Goal: Transaction & Acquisition: Purchase product/service

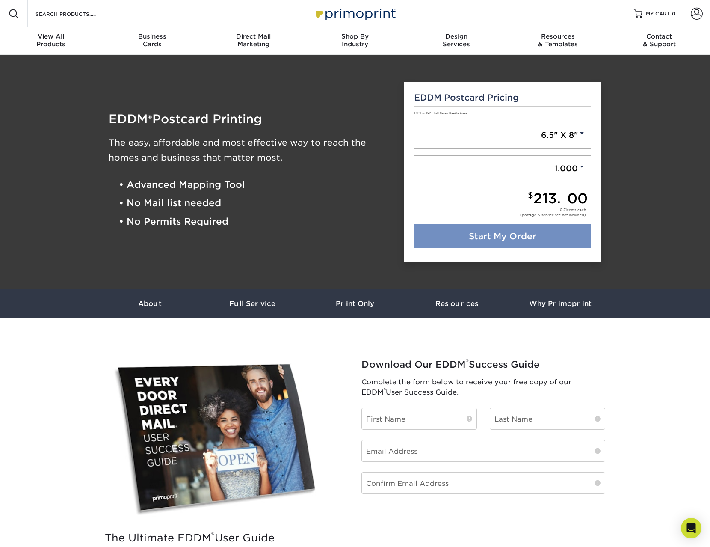
click at [508, 230] on link "Start My Order" at bounding box center [503, 236] width 178 height 24
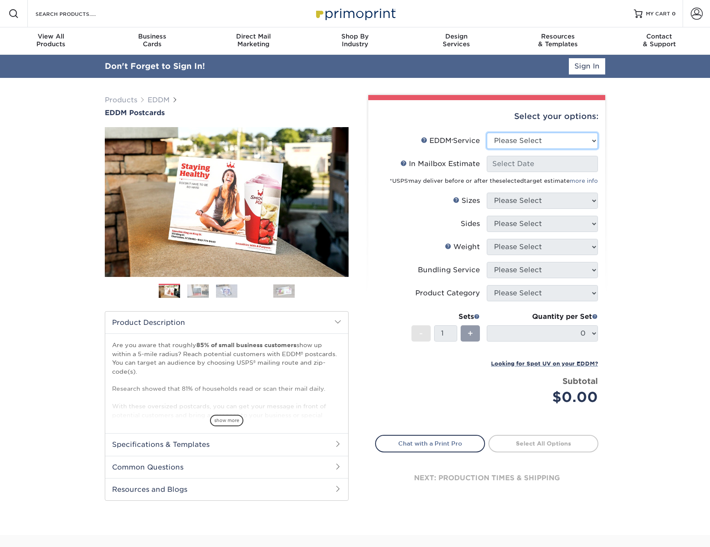
click at [549, 138] on select "Please Select Full Service Print Only" at bounding box center [542, 141] width 111 height 16
select select "full_service"
click at [487, 133] on select "Please Select Full Service Print Only" at bounding box center [542, 141] width 111 height 16
select select "-1"
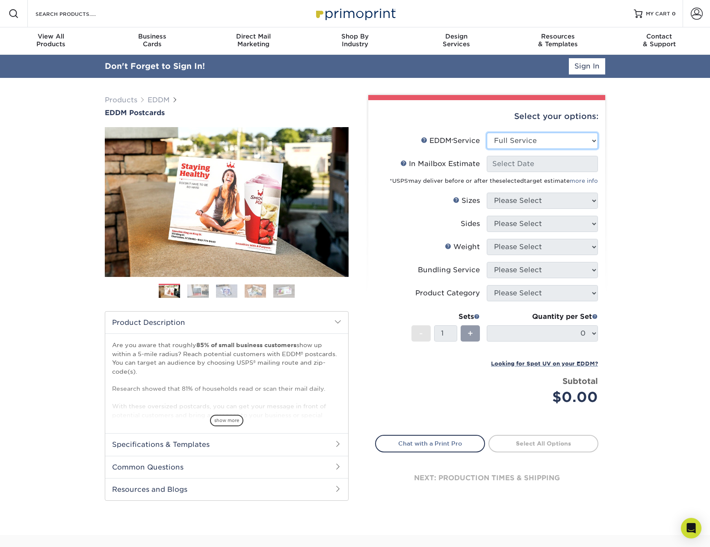
select select "-1"
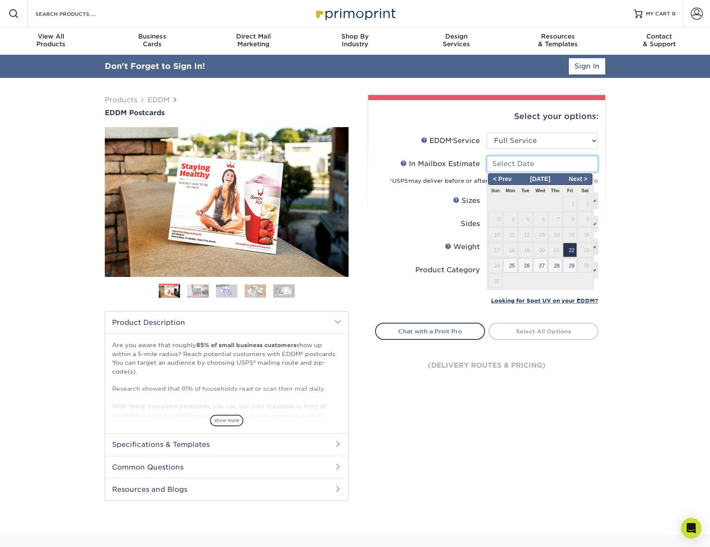
click at [547, 166] on input "In Mailbox Estimate Help In Mailbox Estimate" at bounding box center [542, 164] width 111 height 16
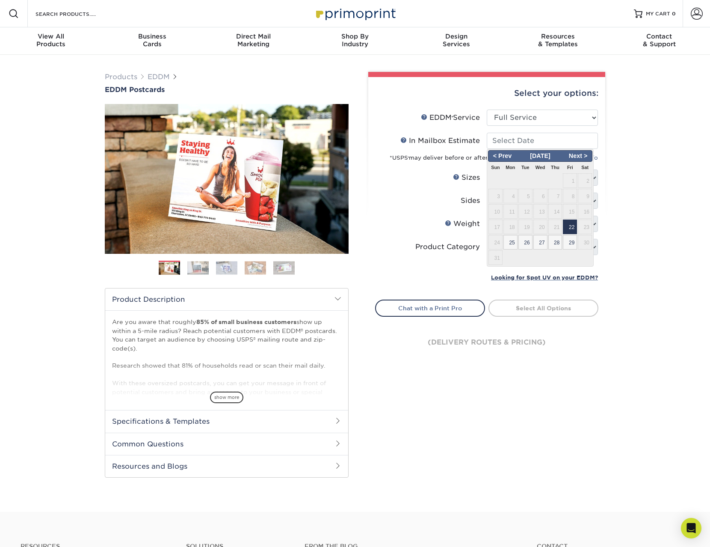
click at [570, 226] on span "22" at bounding box center [570, 226] width 14 height 15
type input "[DATE]"
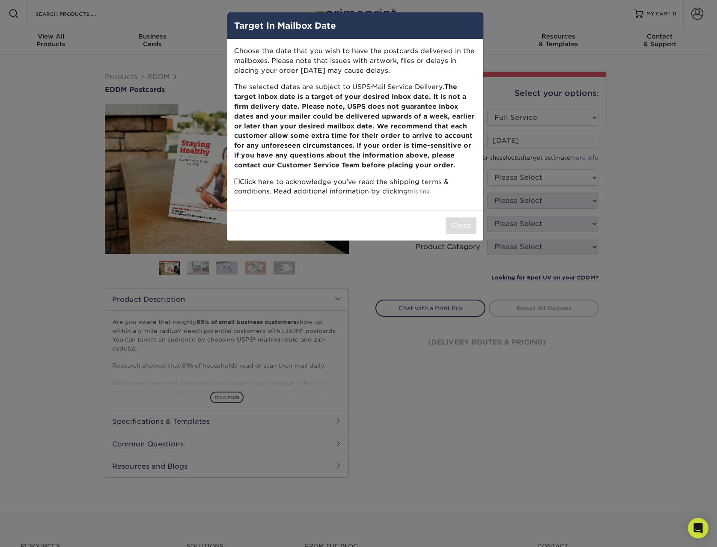
click at [235, 183] on input "checkbox" at bounding box center [237, 181] width 6 height 6
checkbox input "true"
click at [459, 225] on button "Close" at bounding box center [460, 225] width 31 height 16
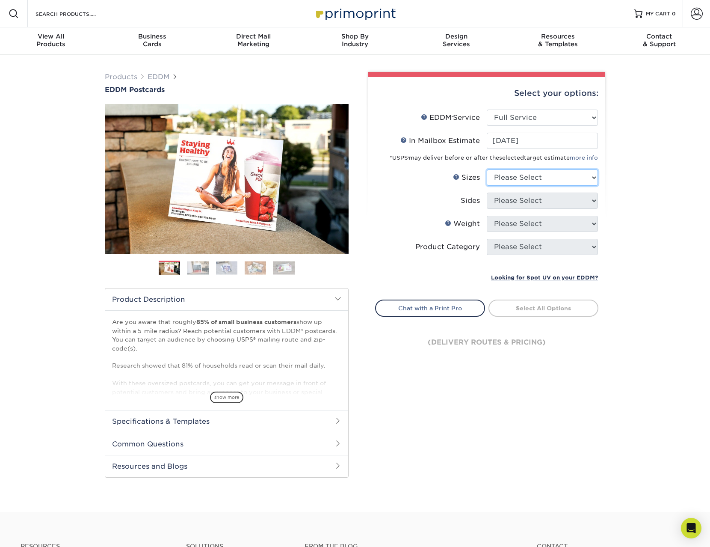
click at [530, 176] on select "Please Select 4.5" x 12" 6" x 12" 6.5" x 8" 6.5" x 9" 6.5" x 12" 7" x 8.5" 8" x…" at bounding box center [542, 177] width 111 height 16
select select "6.50x8.00"
click at [487, 169] on select "Please Select 4.5" x 12" 6" x 12" 6.5" x 8" 6.5" x 9" 6.5" x 12" 7" x 8.5" 8" x…" at bounding box center [542, 177] width 111 height 16
click at [557, 204] on select "Please Select Print Both Sides Print Front Only" at bounding box center [542, 201] width 111 height 16
select select "13abbda7-1d64-4f25-8bb2-c179b224825d"
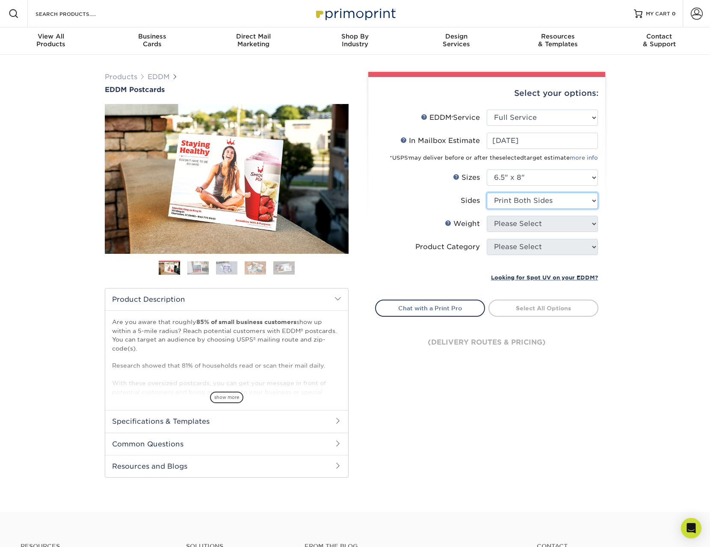
click at [487, 193] on select "Please Select Print Both Sides Print Front Only" at bounding box center [542, 201] width 111 height 16
click at [538, 223] on select "Please Select 16PT 14PT" at bounding box center [542, 224] width 111 height 16
select select "14PT"
click at [487, 216] on select "Please Select 16PT 14PT" at bounding box center [542, 224] width 111 height 16
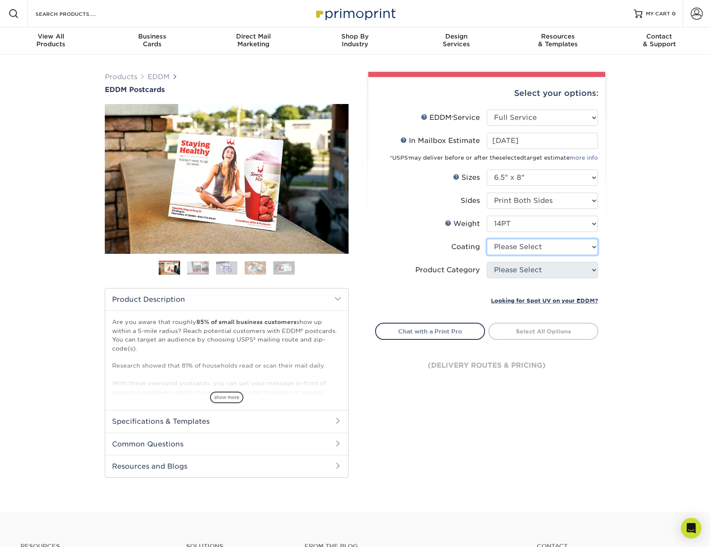
click at [526, 253] on select at bounding box center [542, 247] width 111 height 16
click at [487, 239] on select at bounding box center [542, 247] width 111 height 16
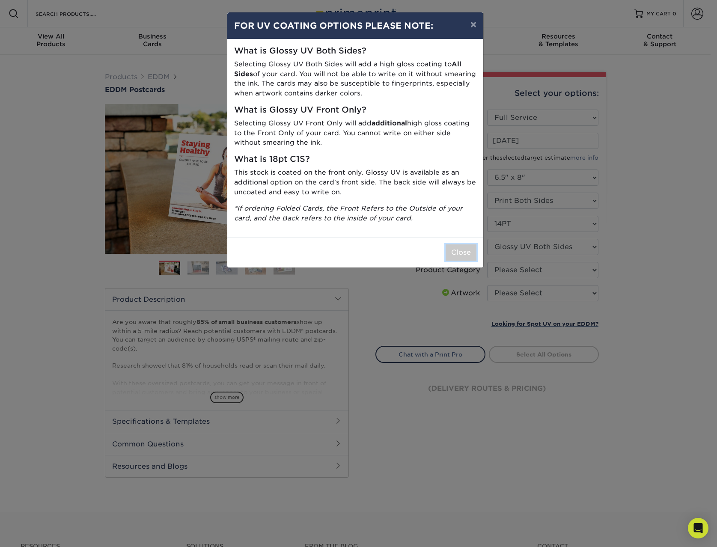
click at [454, 248] on button "Close" at bounding box center [460, 252] width 31 height 16
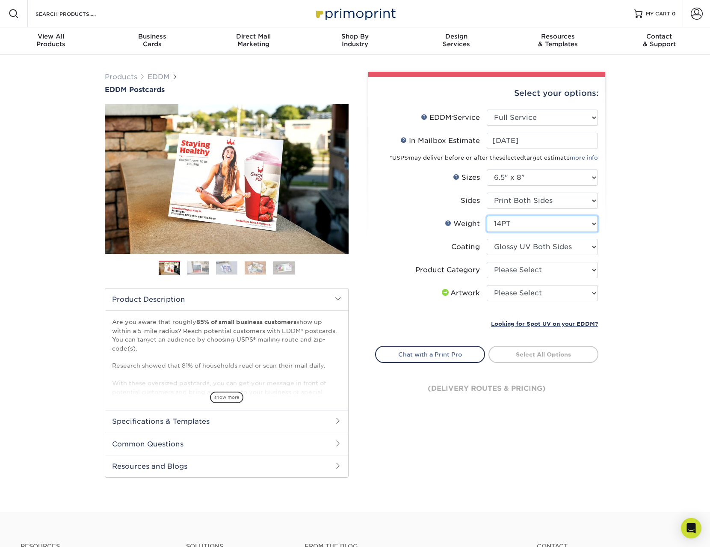
click at [543, 218] on select "Please Select 16PT 14PT" at bounding box center [542, 224] width 111 height 16
click at [538, 246] on select at bounding box center [542, 247] width 111 height 16
select select "121bb7b5-3b4d-429f-bd8d-bbf80e953313"
click at [487, 239] on select at bounding box center [542, 247] width 111 height 16
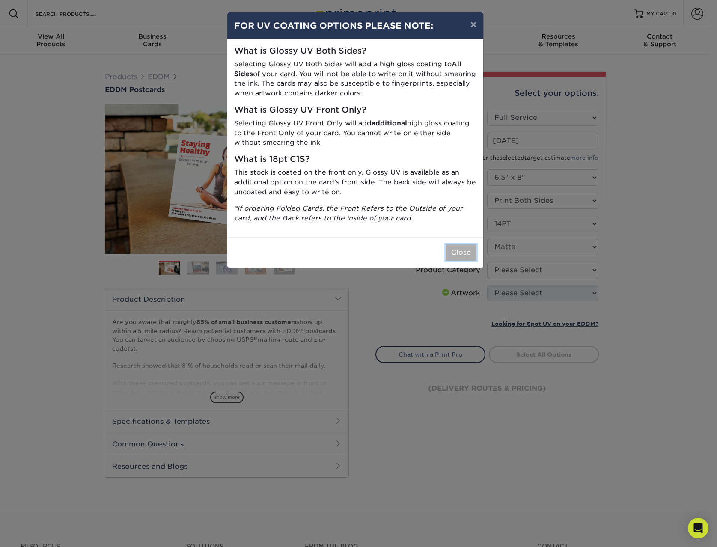
click at [465, 253] on button "Close" at bounding box center [460, 252] width 31 height 16
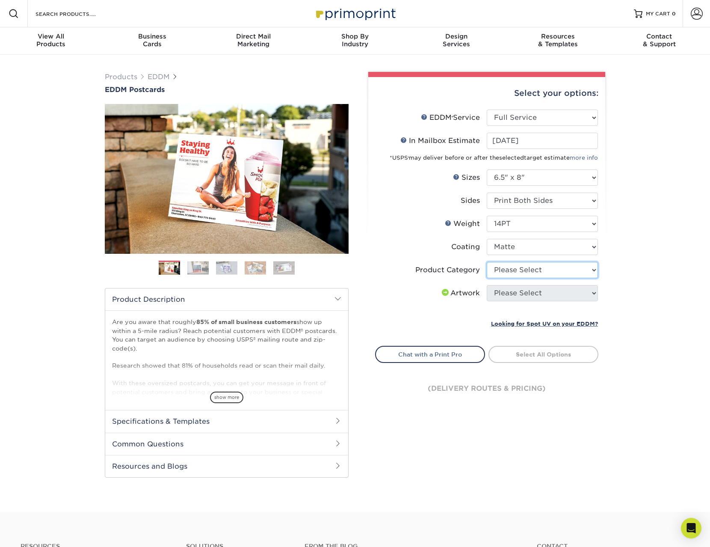
click at [523, 270] on select "Please Select Postcards" at bounding box center [542, 270] width 111 height 16
select select "9b7272e0-d6c8-4c3c-8e97-d3a1bcdab858"
click at [487, 262] on select "Please Select Postcards" at bounding box center [542, 270] width 111 height 16
click at [552, 293] on select "Please Select I will upload files I need a design - $150" at bounding box center [542, 293] width 111 height 16
select select "upload"
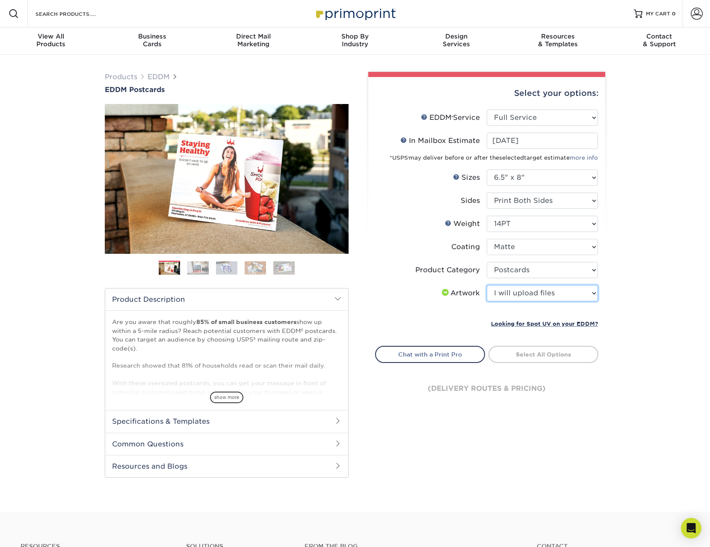
click at [487, 285] on select "Please Select I will upload files I need a design - $150" at bounding box center [542, 293] width 111 height 16
click at [519, 353] on link "Select Routes" at bounding box center [544, 353] width 110 height 15
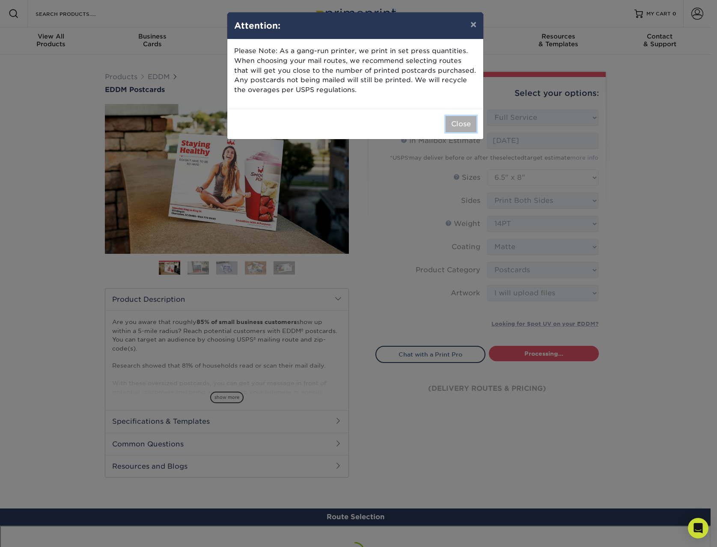
click at [455, 126] on button "Close" at bounding box center [460, 124] width 31 height 16
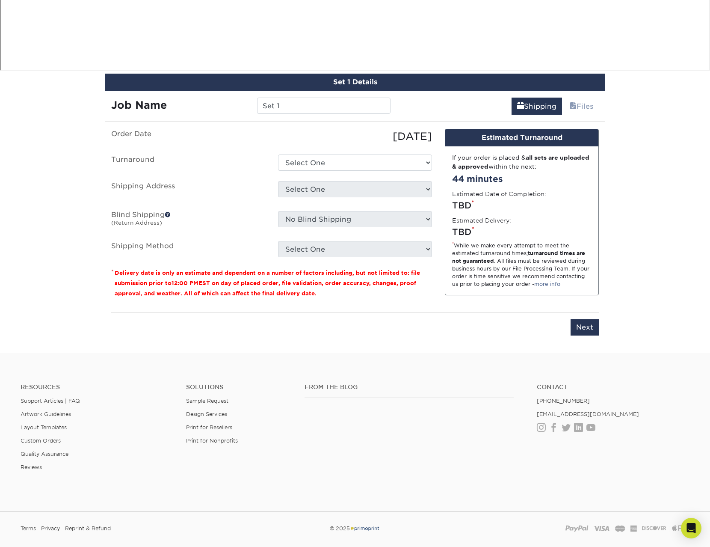
scroll to position [948, 0]
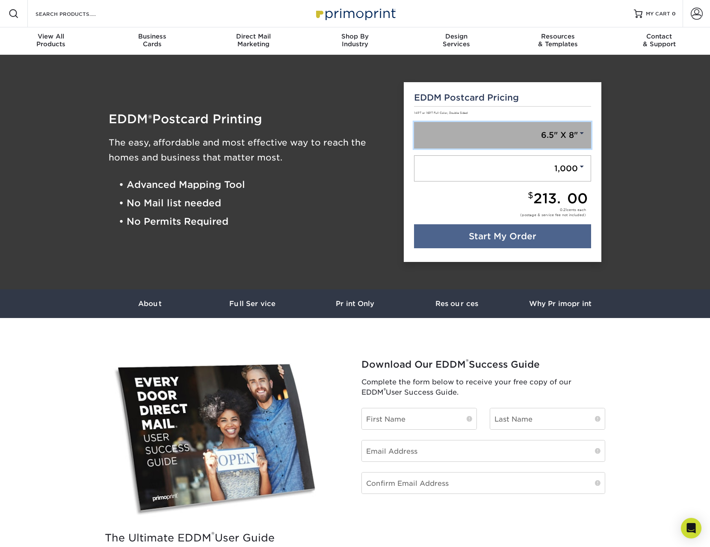
click at [553, 140] on link "6.5" X 8"" at bounding box center [503, 135] width 178 height 27
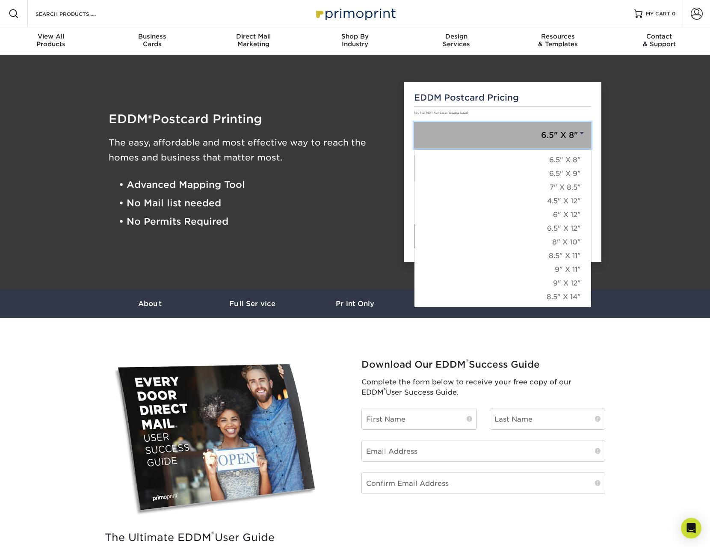
click at [539, 134] on link "6.5" X 8"" at bounding box center [503, 135] width 178 height 27
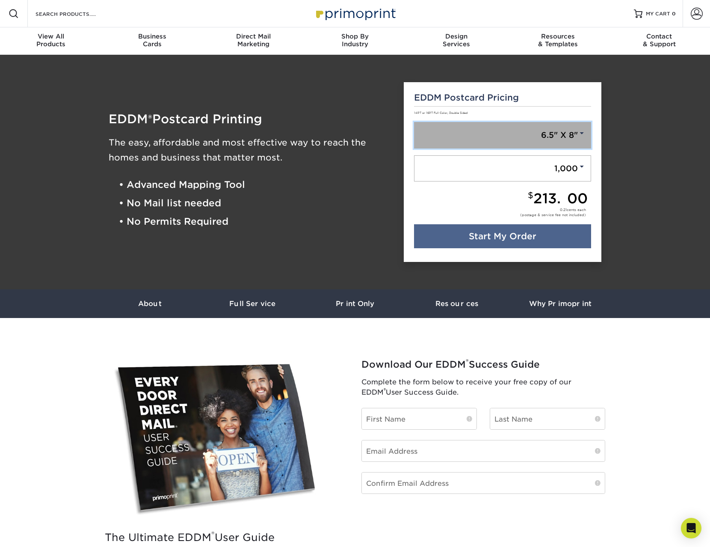
click at [549, 135] on link "6.5" X 8"" at bounding box center [503, 135] width 178 height 27
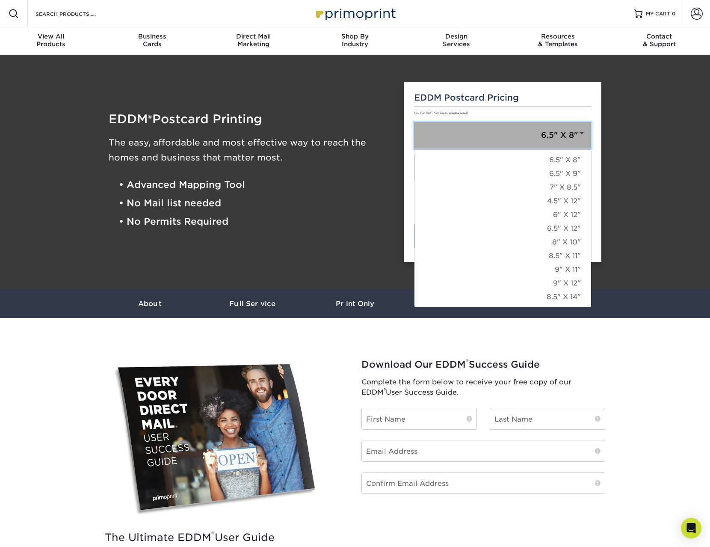
click at [567, 136] on link "6.5" X 8"" at bounding box center [503, 135] width 178 height 27
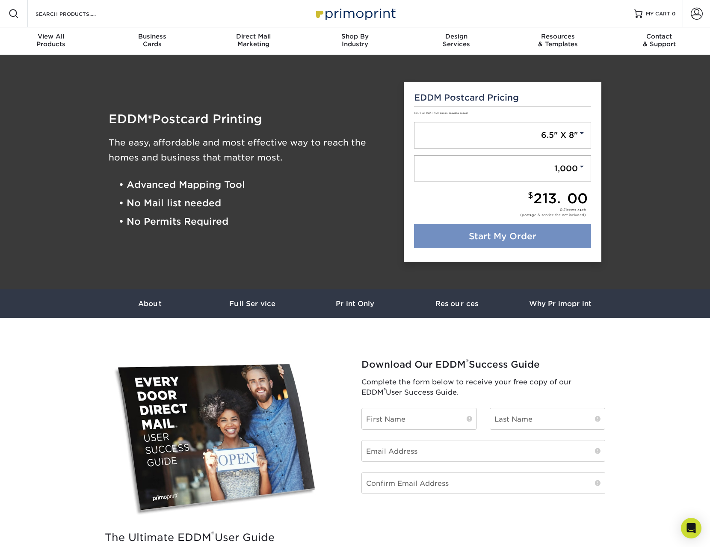
click at [549, 238] on link "Start My Order" at bounding box center [503, 236] width 178 height 24
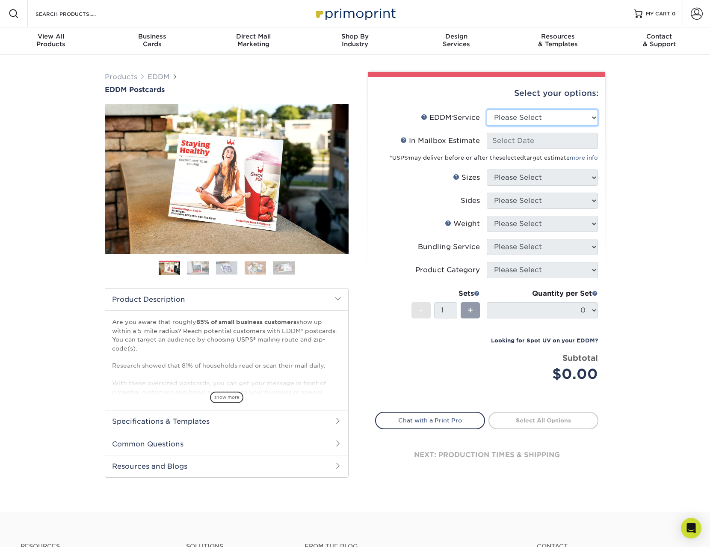
click at [538, 112] on select "Please Select Full Service Print Only" at bounding box center [542, 118] width 111 height 16
select select "full_service"
click at [487, 110] on select "Please Select Full Service Print Only" at bounding box center [542, 118] width 111 height 16
select select "-1"
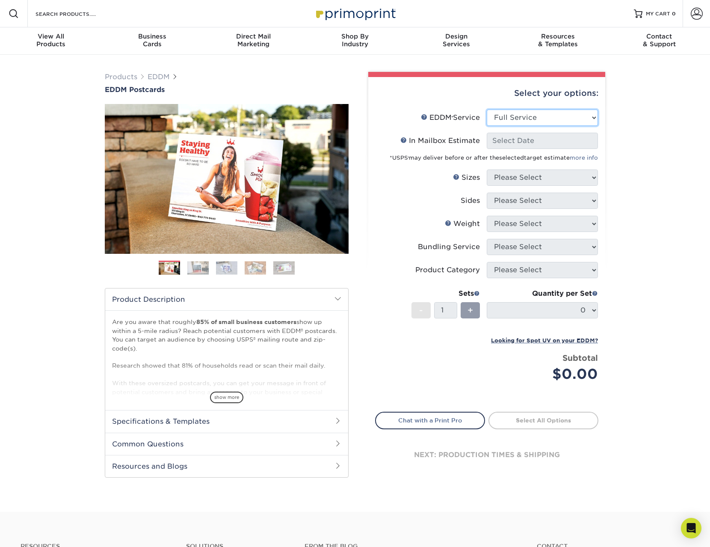
select select "-1"
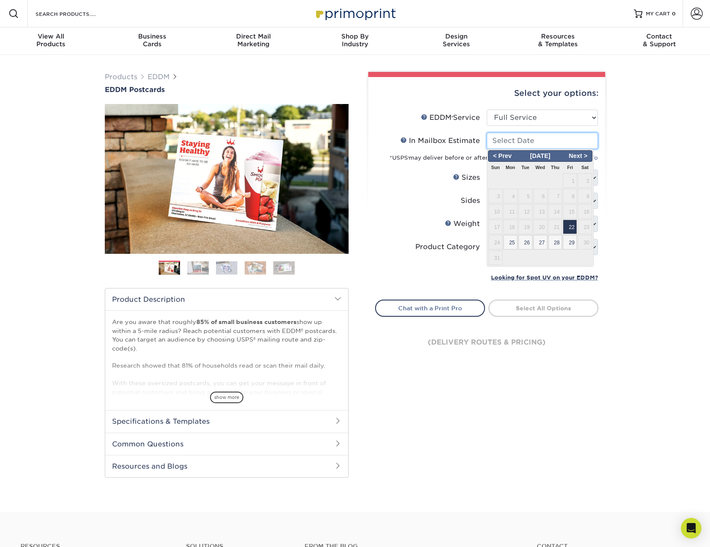
click at [535, 140] on input "In Mailbox Estimate Help In Mailbox Estimate" at bounding box center [542, 141] width 111 height 16
click at [569, 227] on span "22" at bounding box center [570, 226] width 14 height 15
type input "[DATE]"
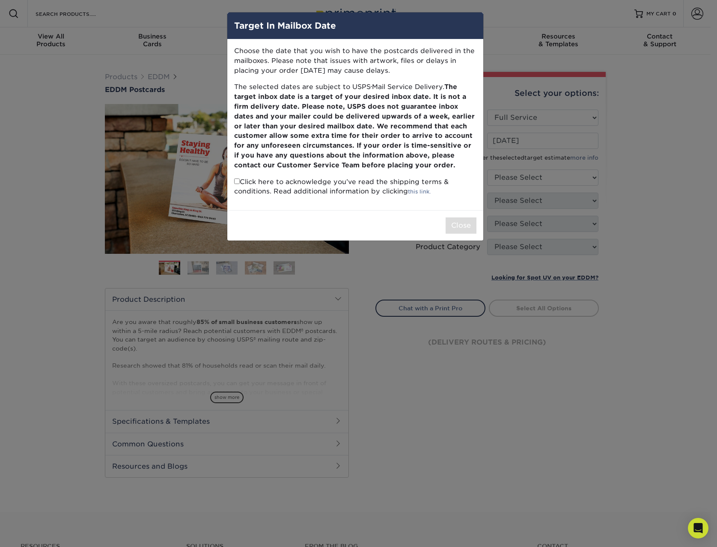
click at [308, 182] on p "Click here to acknowledge you’ve read the shipping terms & conditions. Read add…" at bounding box center [355, 187] width 242 height 20
click at [238, 179] on input "checkbox" at bounding box center [237, 181] width 6 height 6
checkbox input "true"
click at [452, 220] on button "Close" at bounding box center [460, 225] width 31 height 16
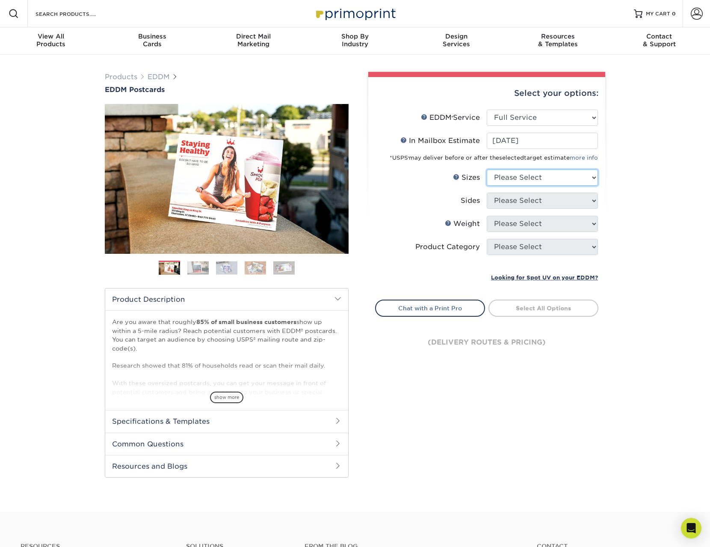
click at [544, 181] on select "Please Select 4.5" x 12" 6" x 12" 6.5" x 8" 6.5" x 9" 6.5" x 12" 7" x 8.5" 8" x…" at bounding box center [542, 177] width 111 height 16
select select "6.50x8.00"
click at [487, 169] on select "Please Select 4.5" x 12" 6" x 12" 6.5" x 8" 6.5" x 9" 6.5" x 12" 7" x 8.5" 8" x…" at bounding box center [542, 177] width 111 height 16
click at [517, 205] on select "Please Select Print Both Sides Print Front Only" at bounding box center [542, 201] width 111 height 16
select select "13abbda7-1d64-4f25-8bb2-c179b224825d"
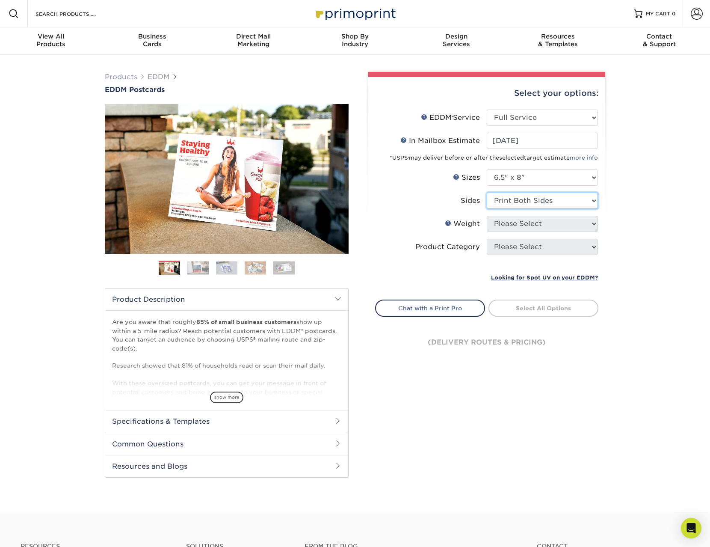
click at [487, 193] on select "Please Select Print Both Sides Print Front Only" at bounding box center [542, 201] width 111 height 16
click at [529, 228] on select "Please Select 16PT 14PT" at bounding box center [542, 224] width 111 height 16
click at [487, 216] on select "Please Select 16PT 14PT" at bounding box center [542, 224] width 111 height 16
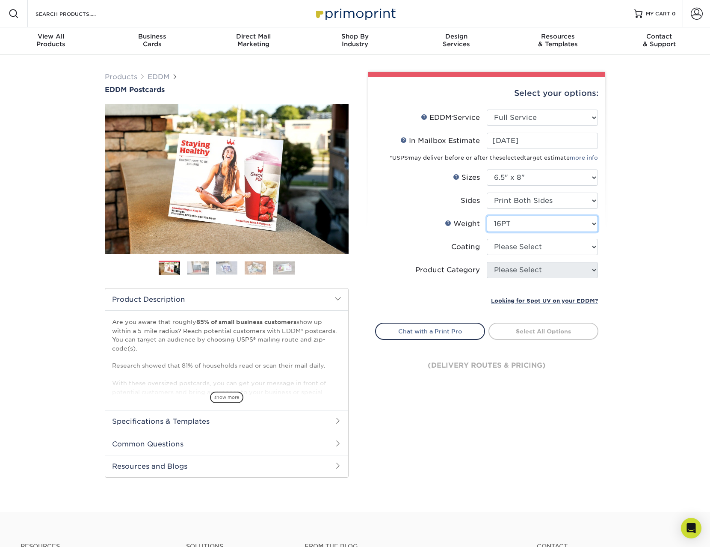
click at [536, 225] on select "Please Select 16PT 14PT" at bounding box center [542, 224] width 111 height 16
select select "14PT"
click at [487, 216] on select "Please Select 16PT 14PT" at bounding box center [542, 224] width 111 height 16
click at [538, 241] on select at bounding box center [542, 247] width 111 height 16
select select "121bb7b5-3b4d-429f-bd8d-bbf80e953313"
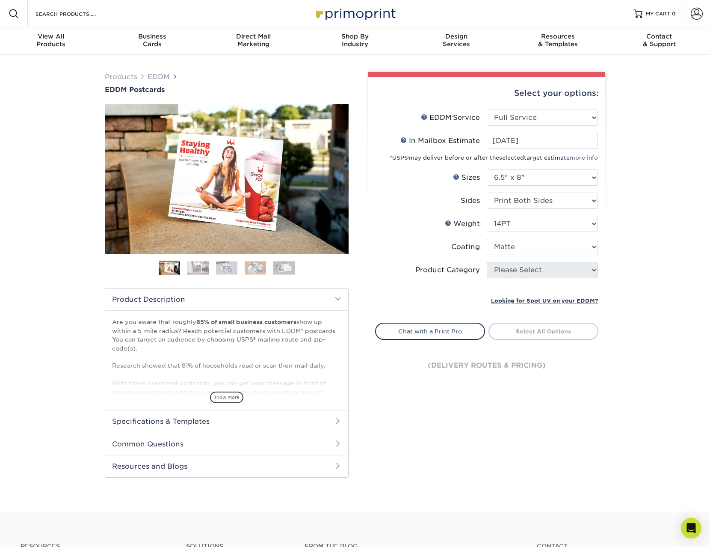
click at [487, 239] on select at bounding box center [542, 247] width 111 height 16
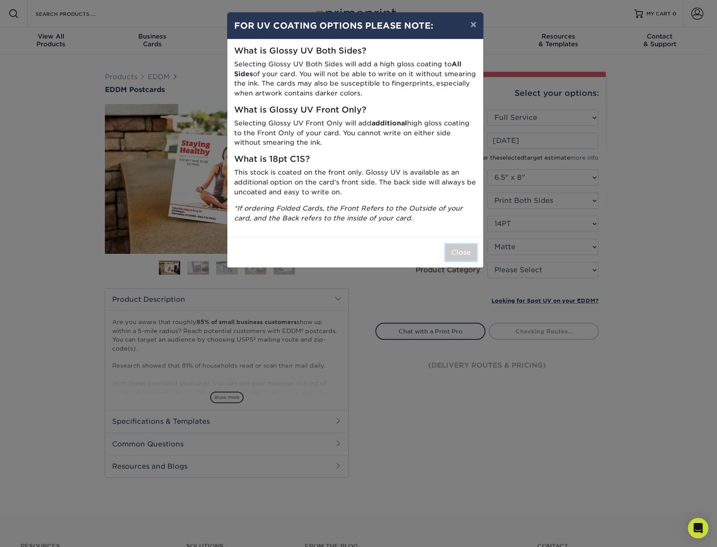
click at [457, 249] on button "Close" at bounding box center [460, 252] width 31 height 16
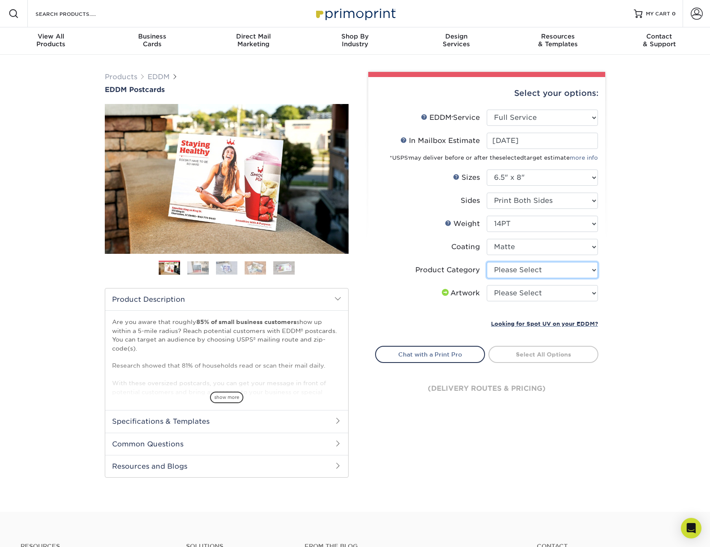
click at [527, 274] on select "Please Select Postcards" at bounding box center [542, 270] width 111 height 16
select select "9b7272e0-d6c8-4c3c-8e97-d3a1bcdab858"
click at [487, 262] on select "Please Select Postcards" at bounding box center [542, 270] width 111 height 16
click at [535, 293] on select "Please Select I will upload files I need a design - $150" at bounding box center [542, 293] width 111 height 16
select select "upload"
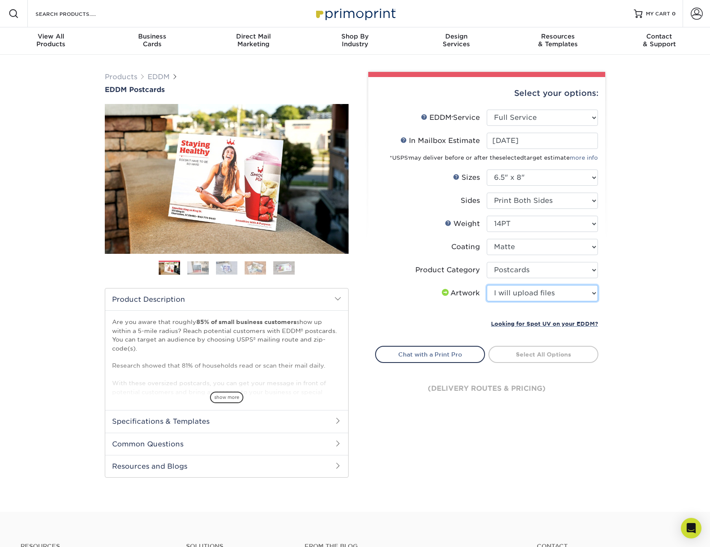
click at [487, 285] on select "Please Select I will upload files I need a design - $150" at bounding box center [542, 293] width 111 height 16
click at [515, 357] on link "Select Routes" at bounding box center [544, 353] width 110 height 15
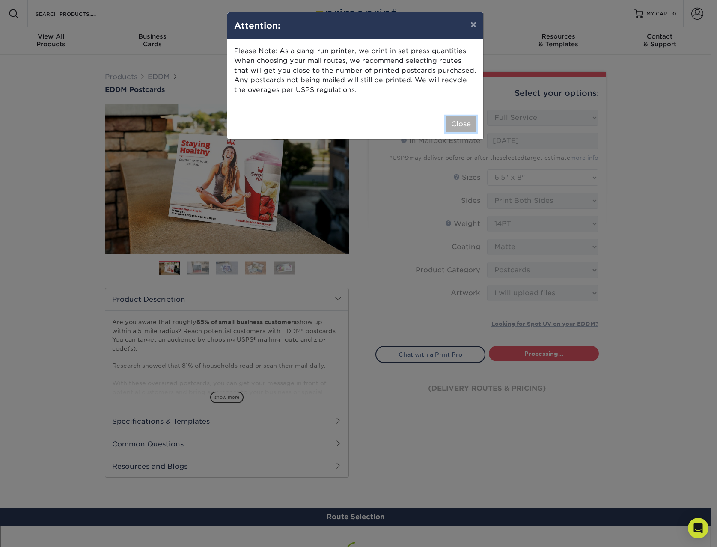
click at [469, 126] on button "Close" at bounding box center [460, 124] width 31 height 16
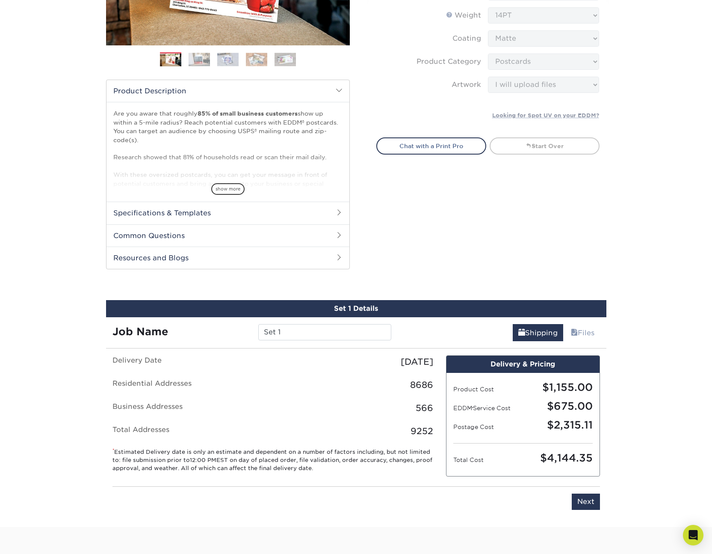
scroll to position [432, 0]
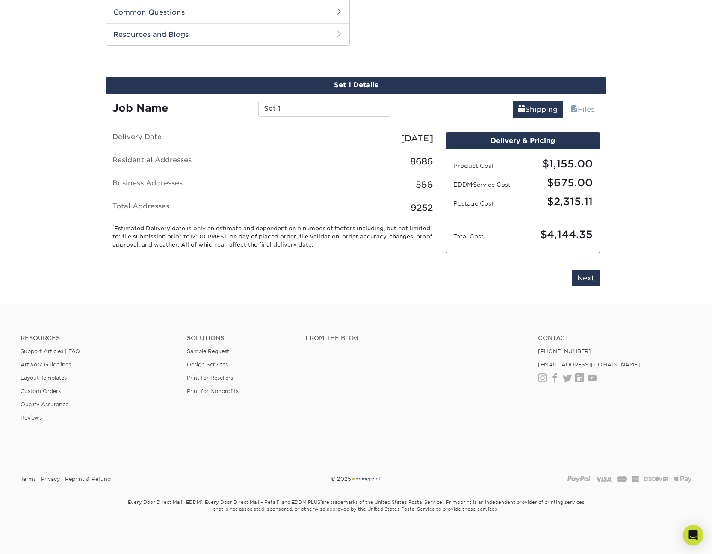
drag, startPoint x: 341, startPoint y: 141, endPoint x: 424, endPoint y: 139, distance: 82.6
click at [424, 139] on div "Friday, August 22nd 2025" at bounding box center [356, 138] width 167 height 13
drag, startPoint x: 116, startPoint y: 228, endPoint x: 168, endPoint y: 223, distance: 51.5
click at [168, 223] on div "Delivery Date Friday, August 22nd 2025 Residential Addresses 8686 Business Addr…" at bounding box center [273, 194] width 334 height 124
drag, startPoint x: 323, startPoint y: 136, endPoint x: 338, endPoint y: 137, distance: 15.5
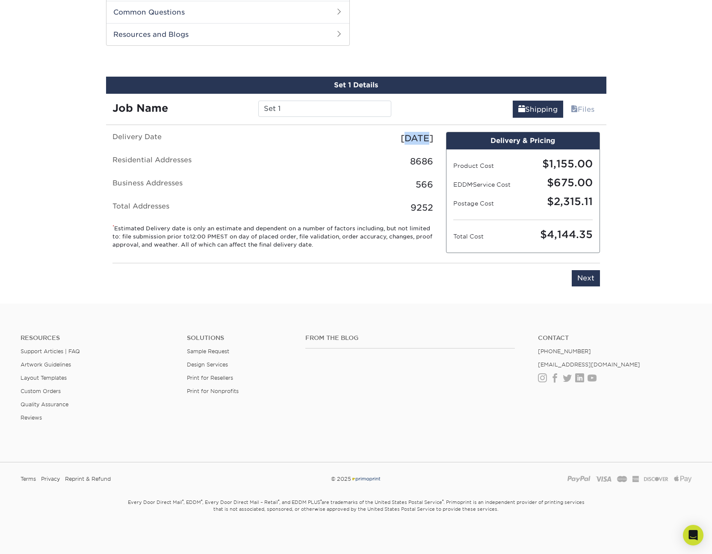
click at [338, 137] on div "Friday, August 22nd 2025" at bounding box center [356, 138] width 167 height 13
click at [343, 139] on div "Friday, August 22nd 2025" at bounding box center [356, 138] width 167 height 13
drag, startPoint x: 351, startPoint y: 138, endPoint x: 432, endPoint y: 203, distance: 103.5
click at [432, 203] on ul "Delivery Date Friday, August 22nd 2025 Residential Addresses 8686 Business Addr…" at bounding box center [273, 173] width 321 height 82
click at [399, 154] on ul "Delivery Date Friday, August 22nd 2025 Residential Addresses 8686 Business Addr…" at bounding box center [273, 173] width 321 height 82
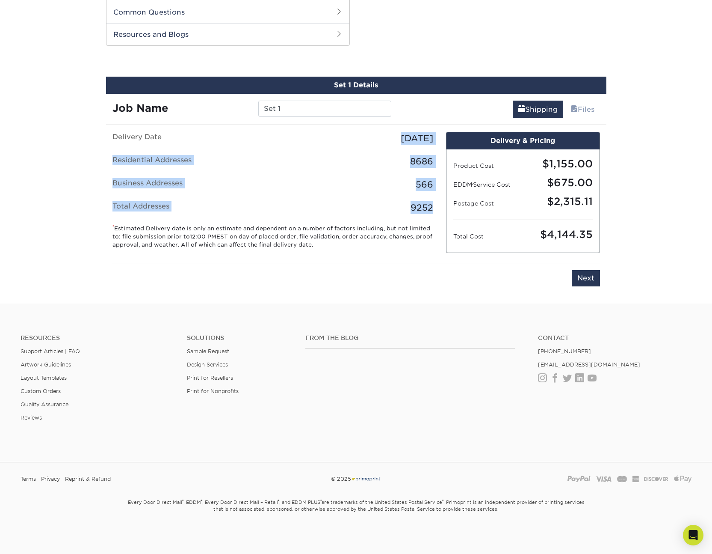
drag, startPoint x: 317, startPoint y: 138, endPoint x: 431, endPoint y: 210, distance: 134.6
click at [431, 210] on ul "Delivery Date Friday, August 22nd 2025 Residential Addresses 8686 Business Addr…" at bounding box center [273, 173] width 321 height 82
